Goal: Task Accomplishment & Management: Use online tool/utility

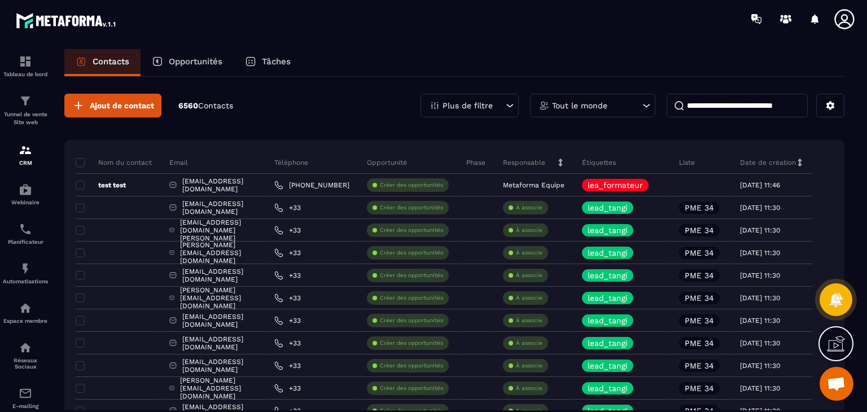
scroll to position [97, 0]
click at [25, 103] on img at bounding box center [26, 101] width 14 height 14
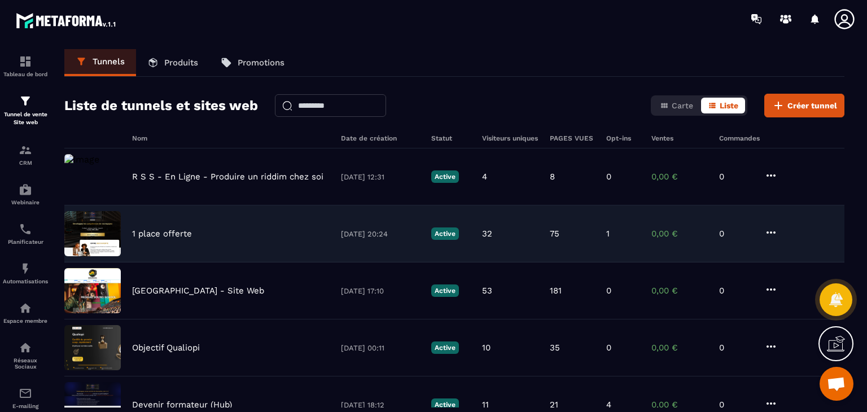
click at [171, 230] on p "1 place offerte" at bounding box center [162, 234] width 60 height 10
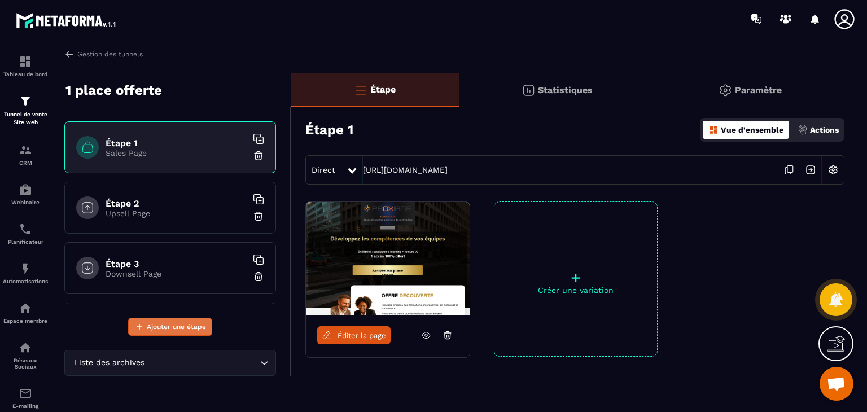
click at [180, 328] on span "Ajouter une étape" at bounding box center [176, 326] width 59 height 11
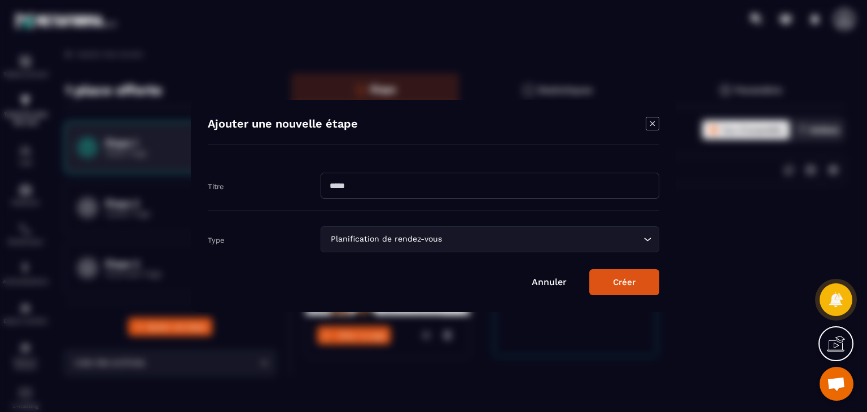
click at [352, 190] on input "Modal window" at bounding box center [490, 186] width 339 height 26
type input "**********"
click at [646, 235] on icon "Search for option" at bounding box center [647, 239] width 11 height 11
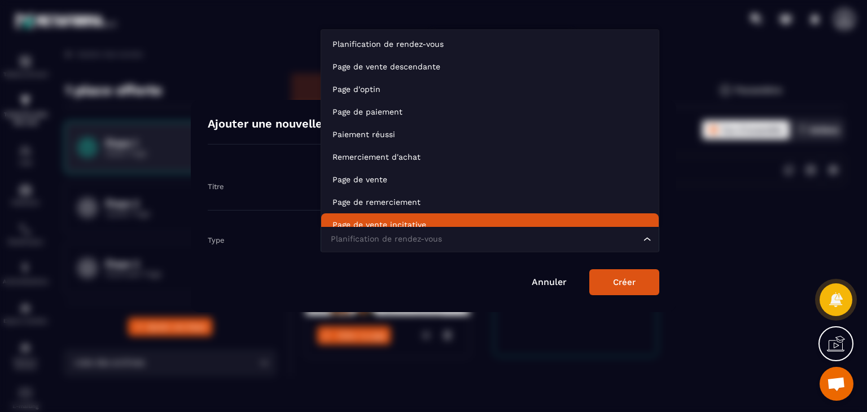
scroll to position [8, 0]
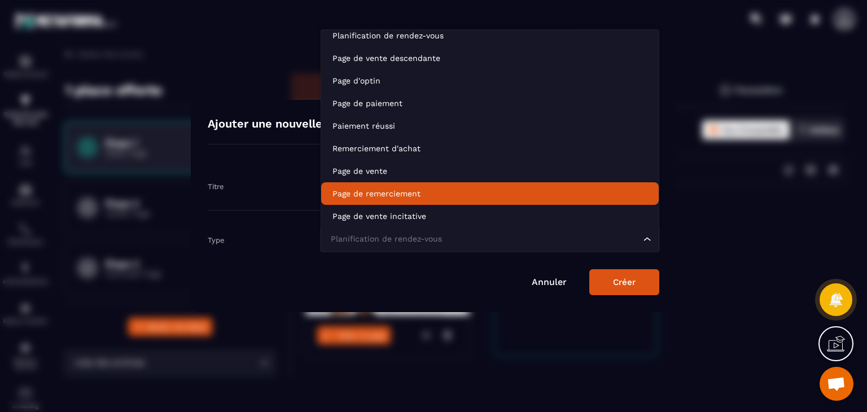
click at [447, 183] on li "Page de remerciement" at bounding box center [490, 193] width 338 height 23
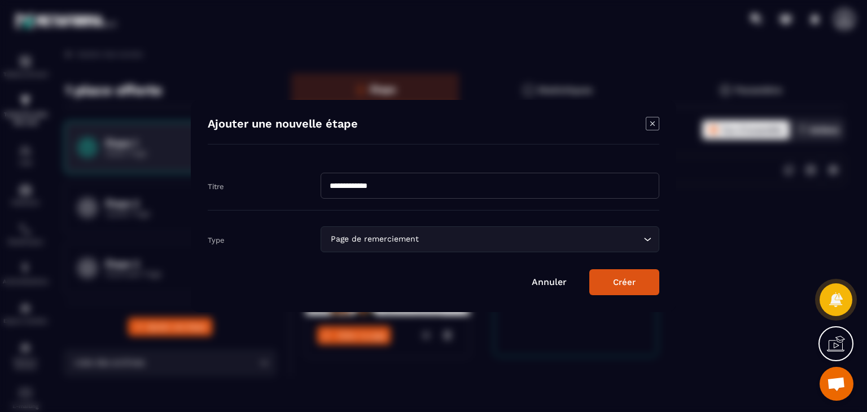
click at [628, 283] on button "Créer" at bounding box center [624, 282] width 70 height 26
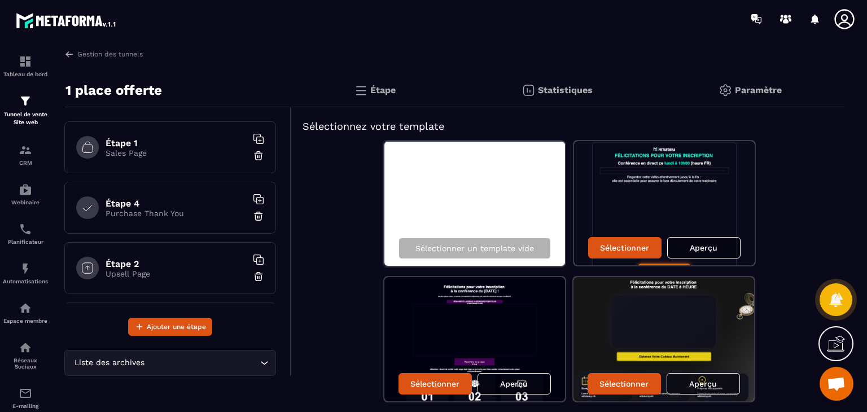
click at [144, 205] on h6 "Étape 4" at bounding box center [176, 203] width 141 height 11
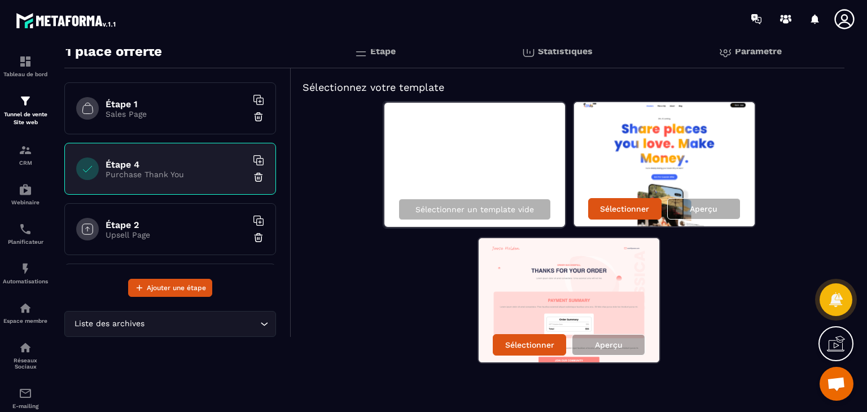
scroll to position [39, 0]
click at [612, 346] on p "Aperçu" at bounding box center [609, 344] width 28 height 9
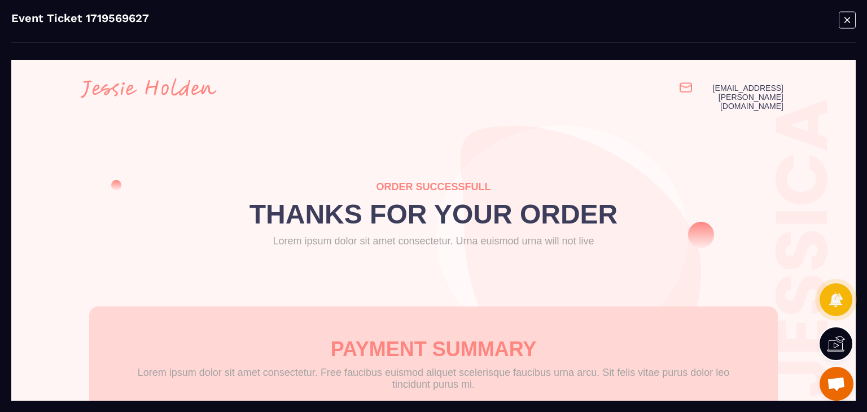
scroll to position [0, 0]
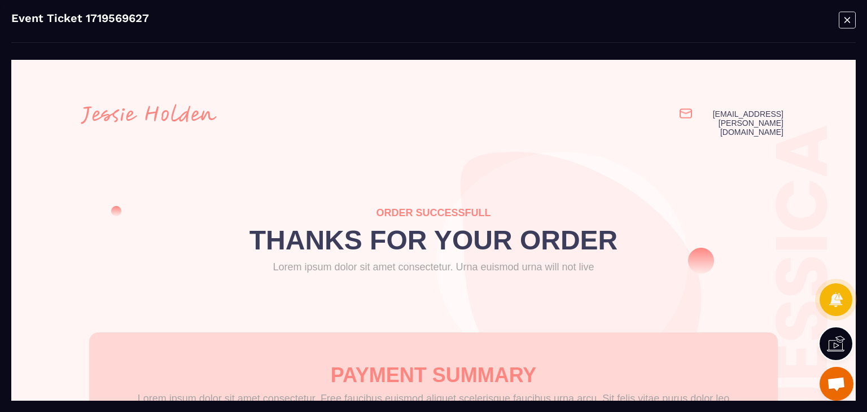
click at [849, 22] on icon "Modal window" at bounding box center [848, 20] width 6 height 6
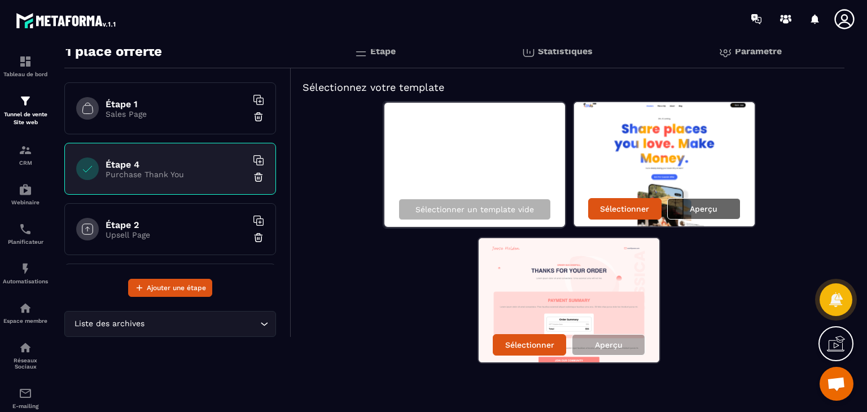
click at [707, 214] on div "Aperçu" at bounding box center [703, 208] width 73 height 21
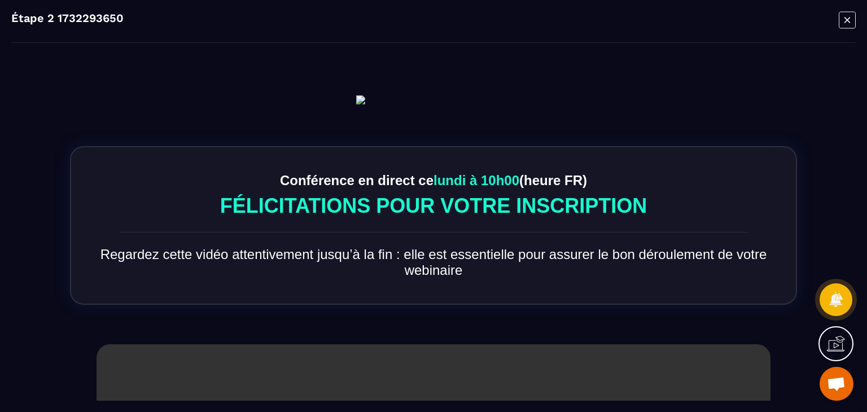
click at [848, 19] on icon "Modal window" at bounding box center [848, 20] width 6 height 6
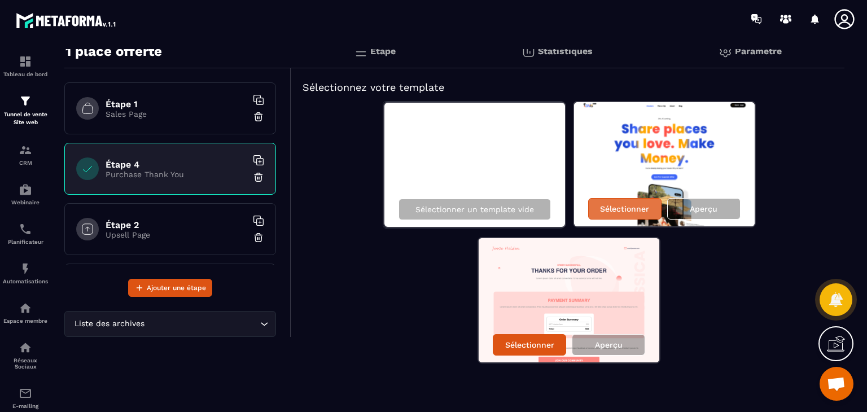
click at [637, 207] on p "Sélectionner" at bounding box center [624, 208] width 49 height 9
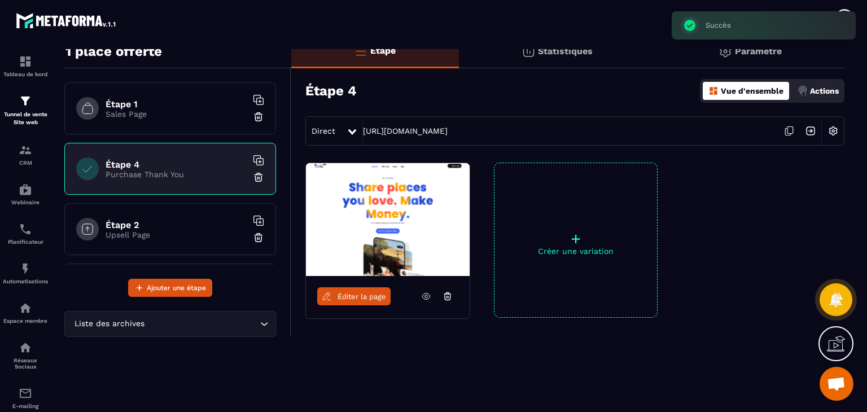
click at [371, 296] on span "Éditer la page" at bounding box center [362, 296] width 49 height 8
